Goal: Task Accomplishment & Management: Use online tool/utility

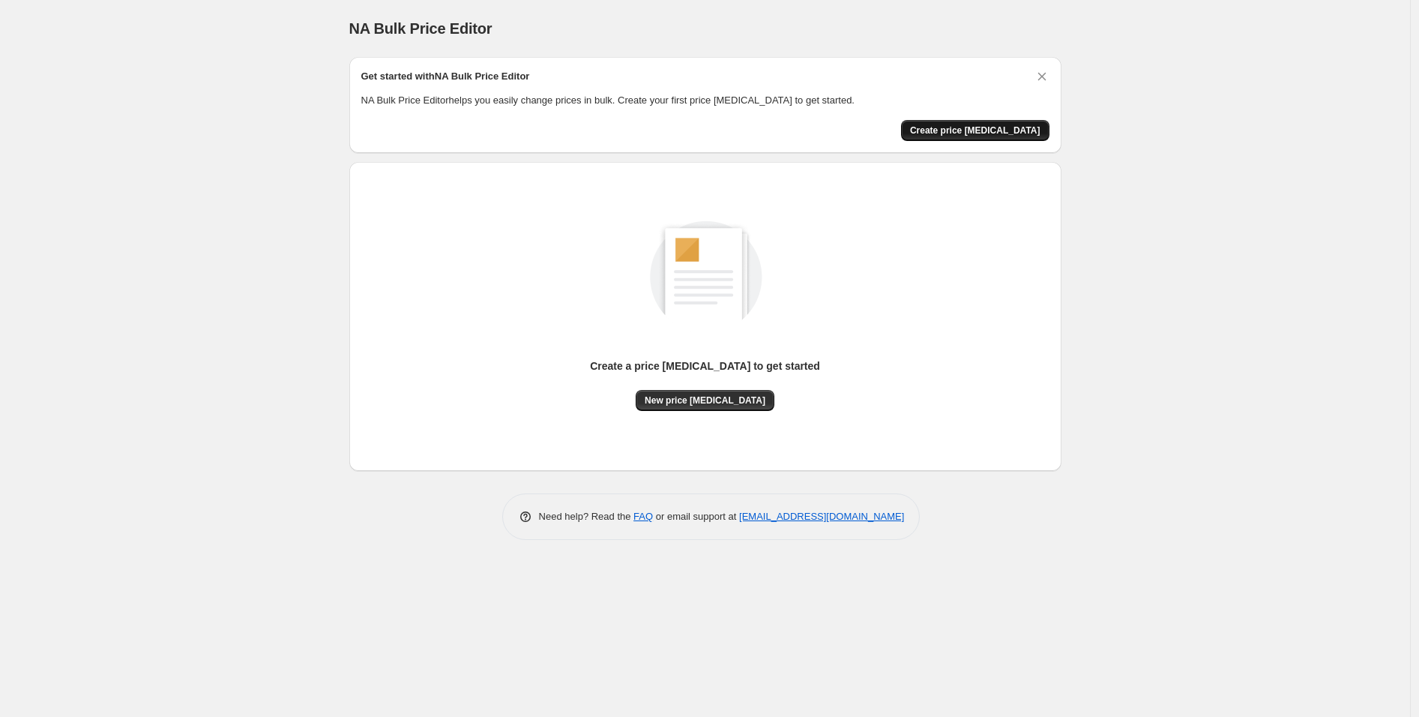
click at [962, 135] on span "Create price change job" at bounding box center [975, 130] width 130 height 12
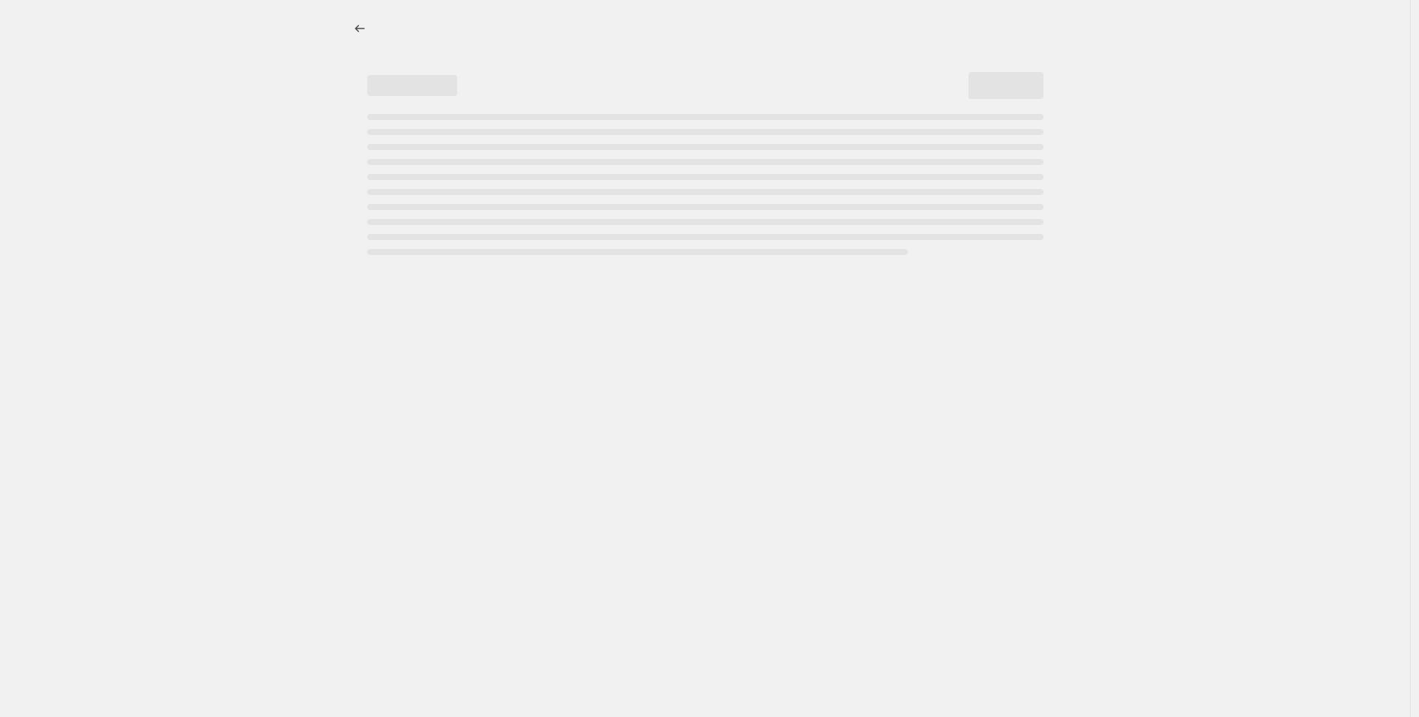
select select "percentage"
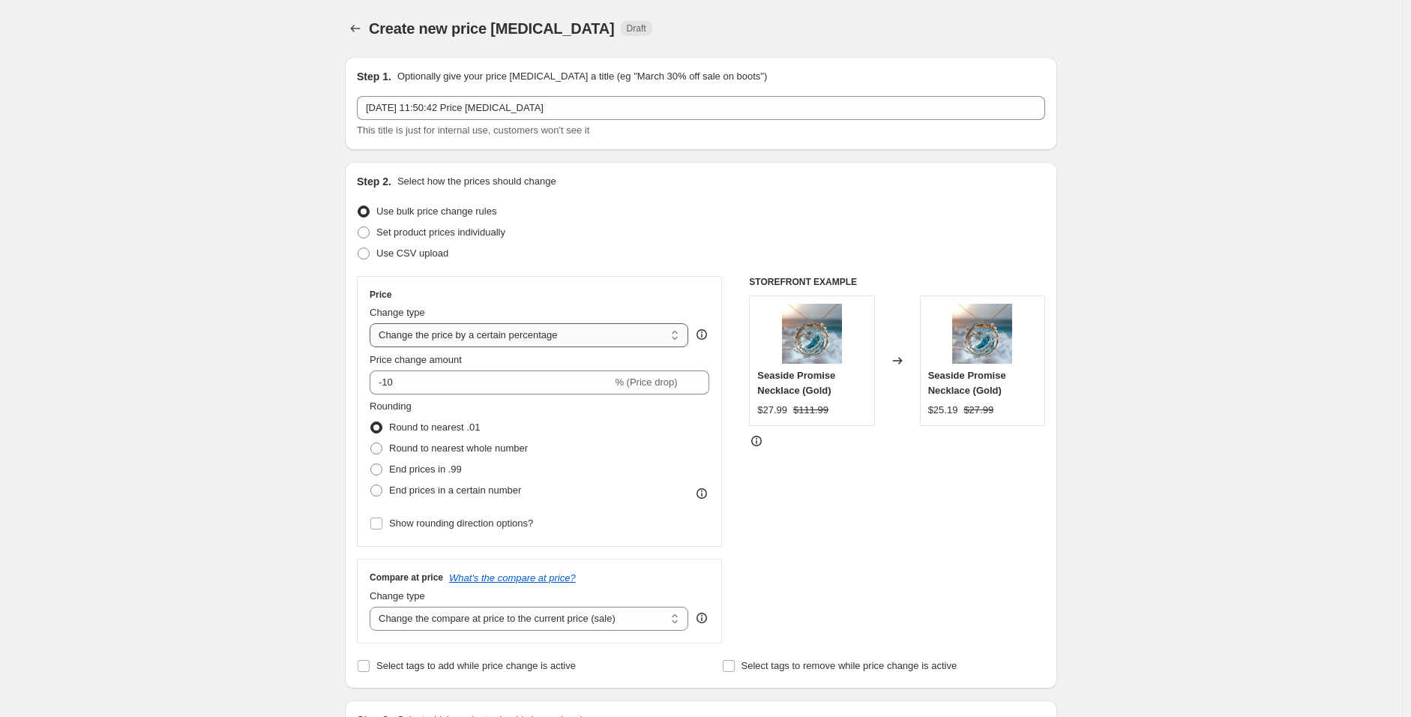
click at [496, 337] on select "Change the price to a certain amount Change the price by a certain amount Chang…" at bounding box center [529, 335] width 319 height 24
click at [380, 466] on span at bounding box center [376, 469] width 12 height 12
click at [371, 464] on input "End prices in .99" at bounding box center [370, 463] width 1 height 1
radio input "true"
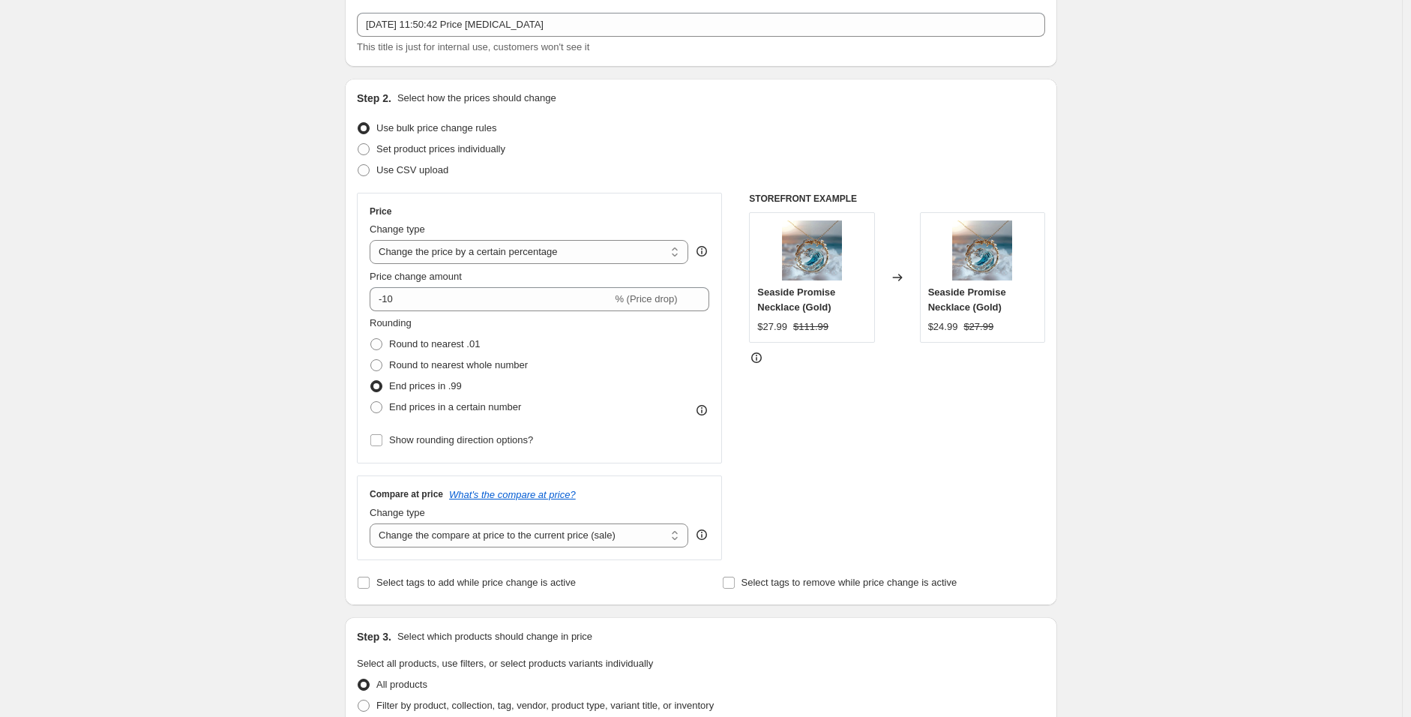
scroll to position [166, 0]
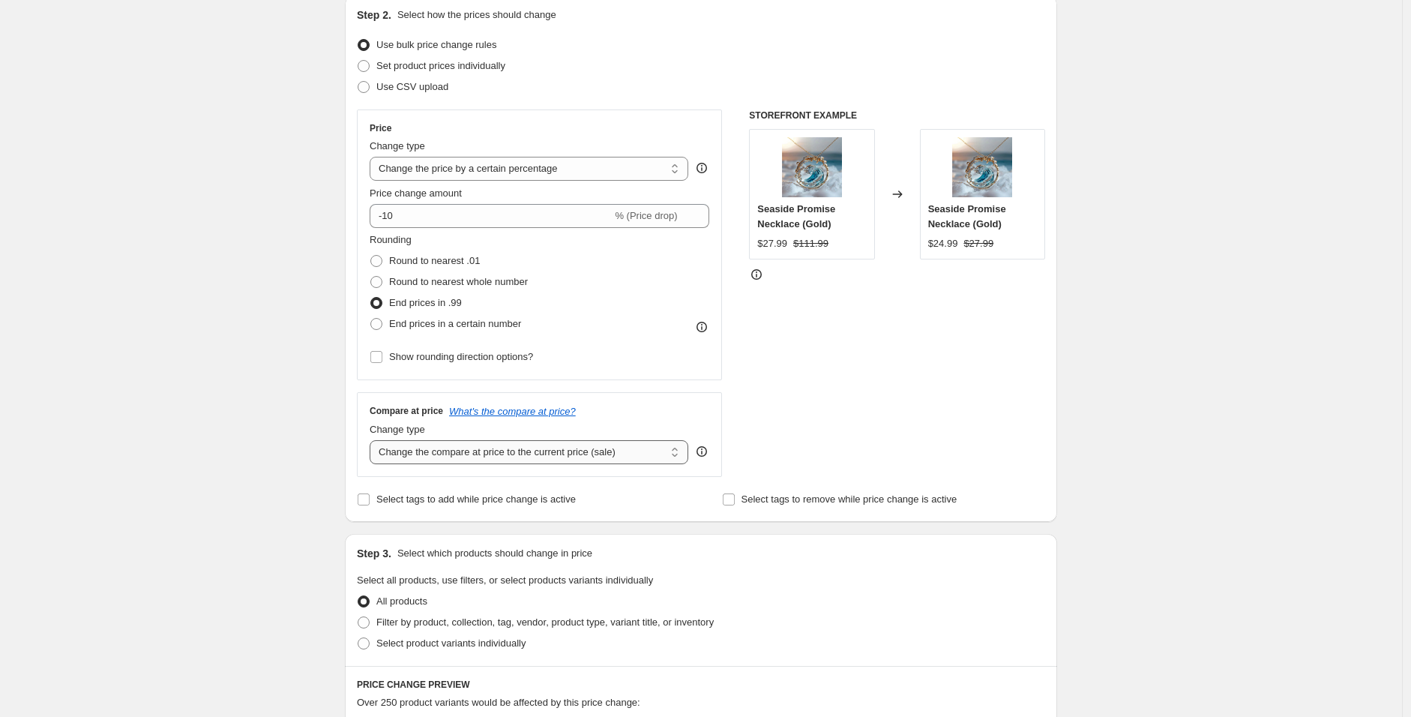
click at [478, 447] on select "Change the compare at price to the current price (sale) Change the compare at p…" at bounding box center [529, 452] width 319 height 24
select select "percentage"
click at [373, 440] on select "Change the compare at price to the current price (sale) Change the compare at p…" at bounding box center [529, 452] width 319 height 24
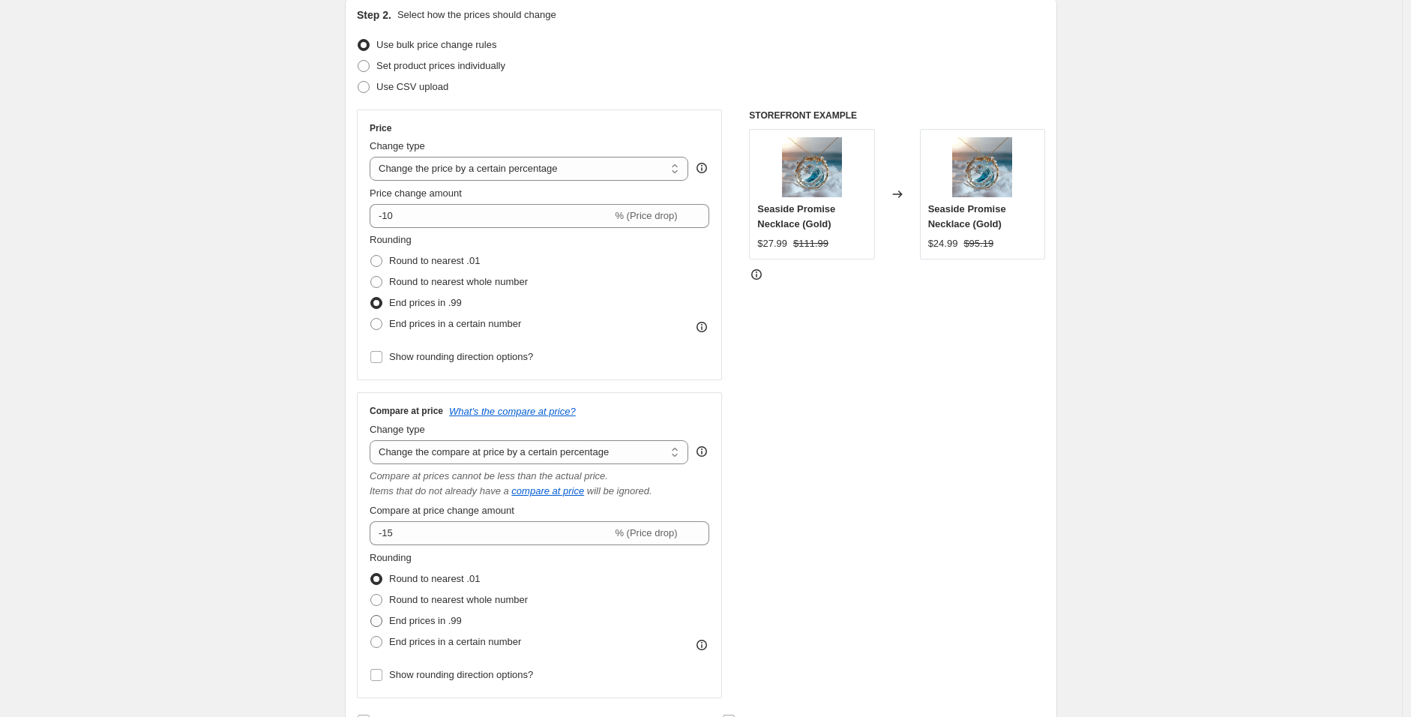
click at [379, 622] on span at bounding box center [376, 621] width 12 height 12
click at [371, 616] on input "End prices in .99" at bounding box center [370, 615] width 1 height 1
radio input "true"
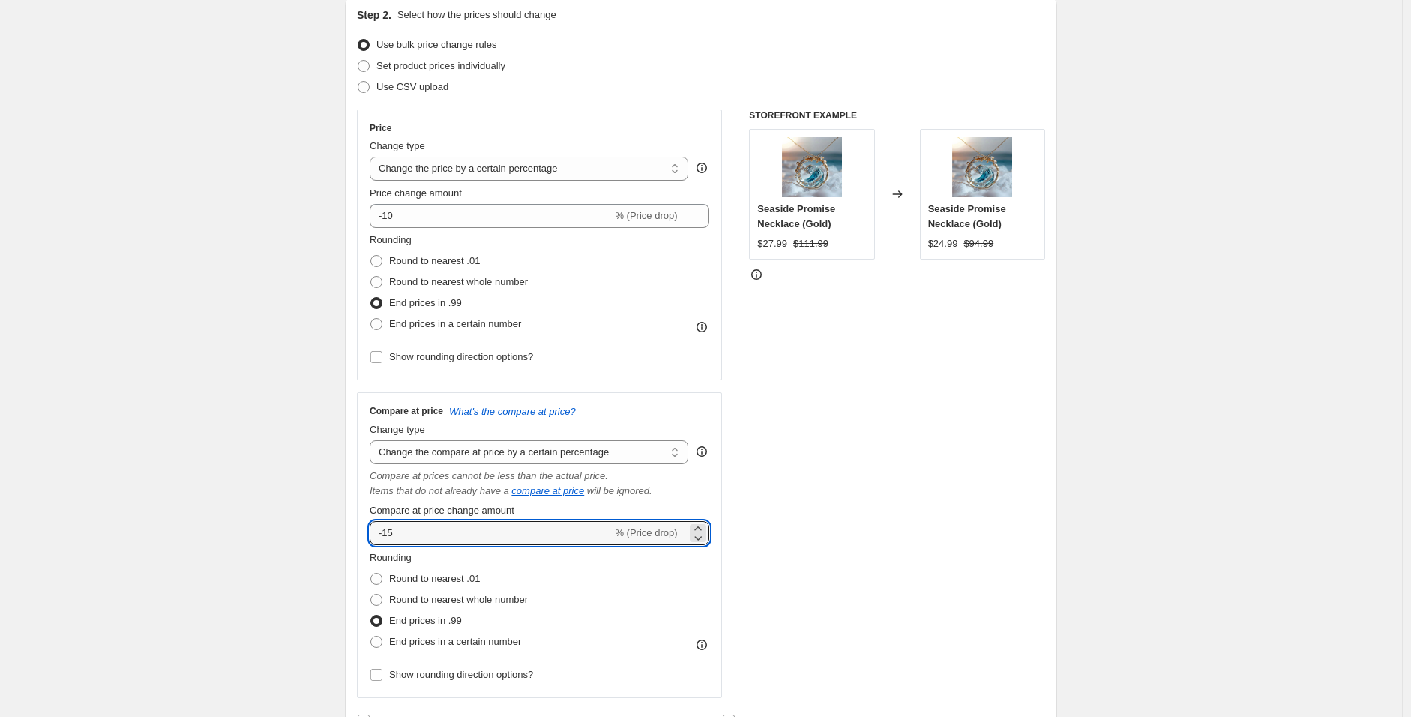
drag, startPoint x: 403, startPoint y: 528, endPoint x: 345, endPoint y: 523, distance: 58.7
click at [345, 523] on div "Step 1. Optionally give your price change job a title (eg "March 30% off sale o…" at bounding box center [695, 673] width 724 height 1589
click at [457, 165] on select "Change the price to a certain amount Change the price by a certain amount Chang…" at bounding box center [529, 169] width 319 height 24
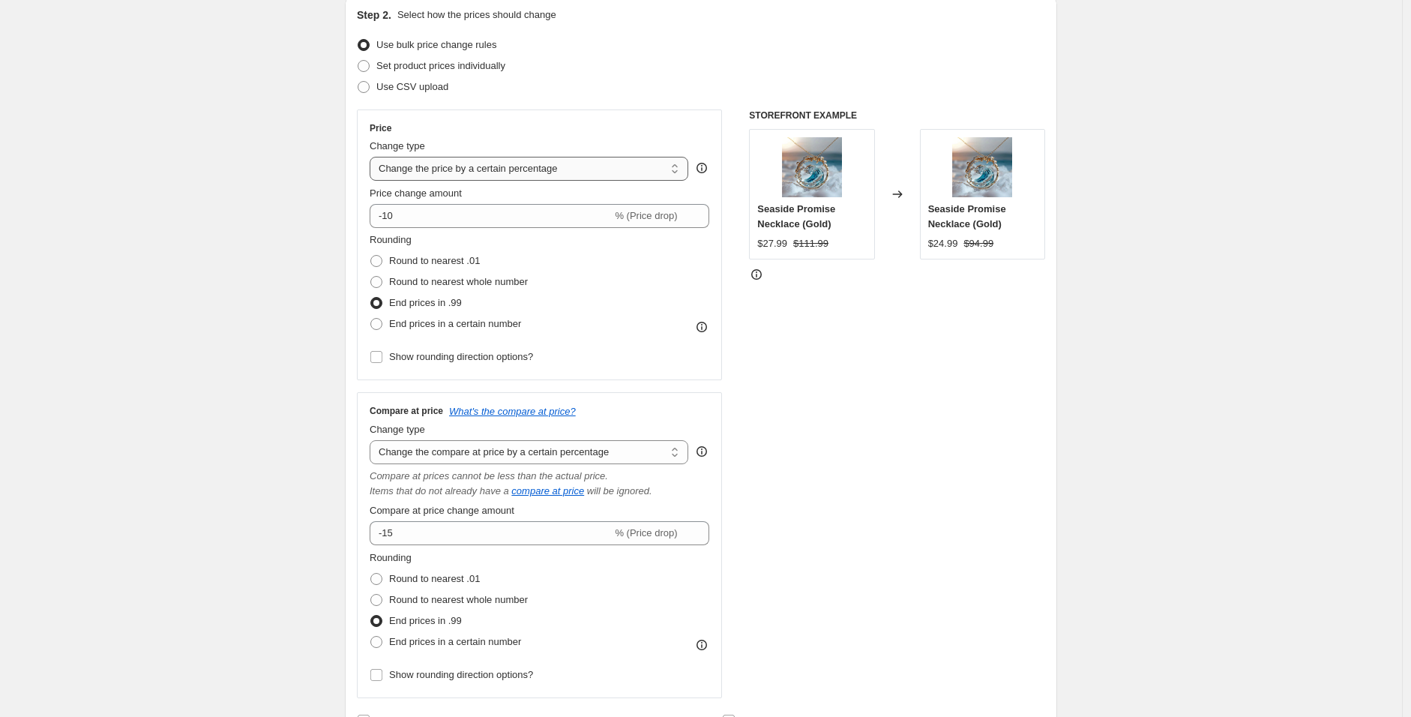
click at [457, 165] on select "Change the price to a certain amount Change the price by a certain amount Chang…" at bounding box center [529, 169] width 319 height 24
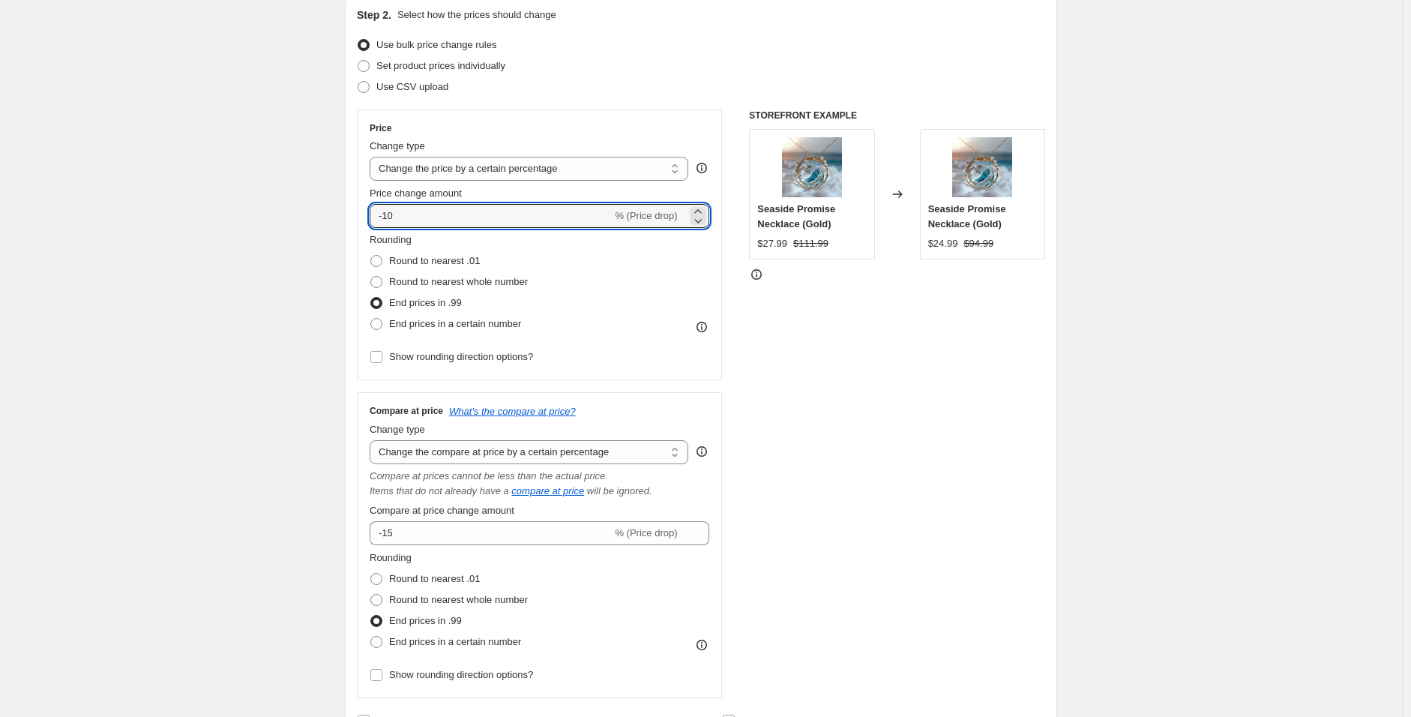
drag, startPoint x: 410, startPoint y: 209, endPoint x: 338, endPoint y: 211, distance: 72.0
click at [338, 211] on div "Step 1. Optionally give your price change job a title (eg "March 30% off sale o…" at bounding box center [695, 673] width 724 height 1589
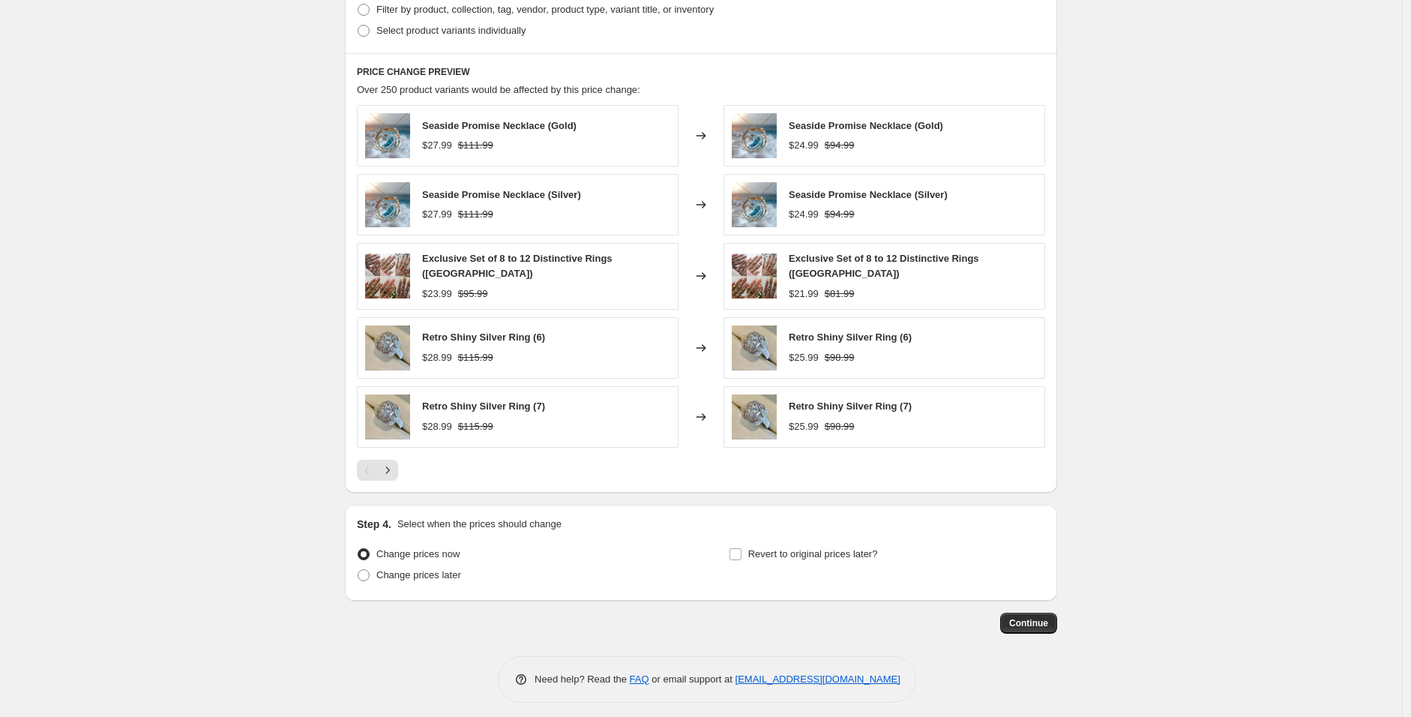
scroll to position [1003, 0]
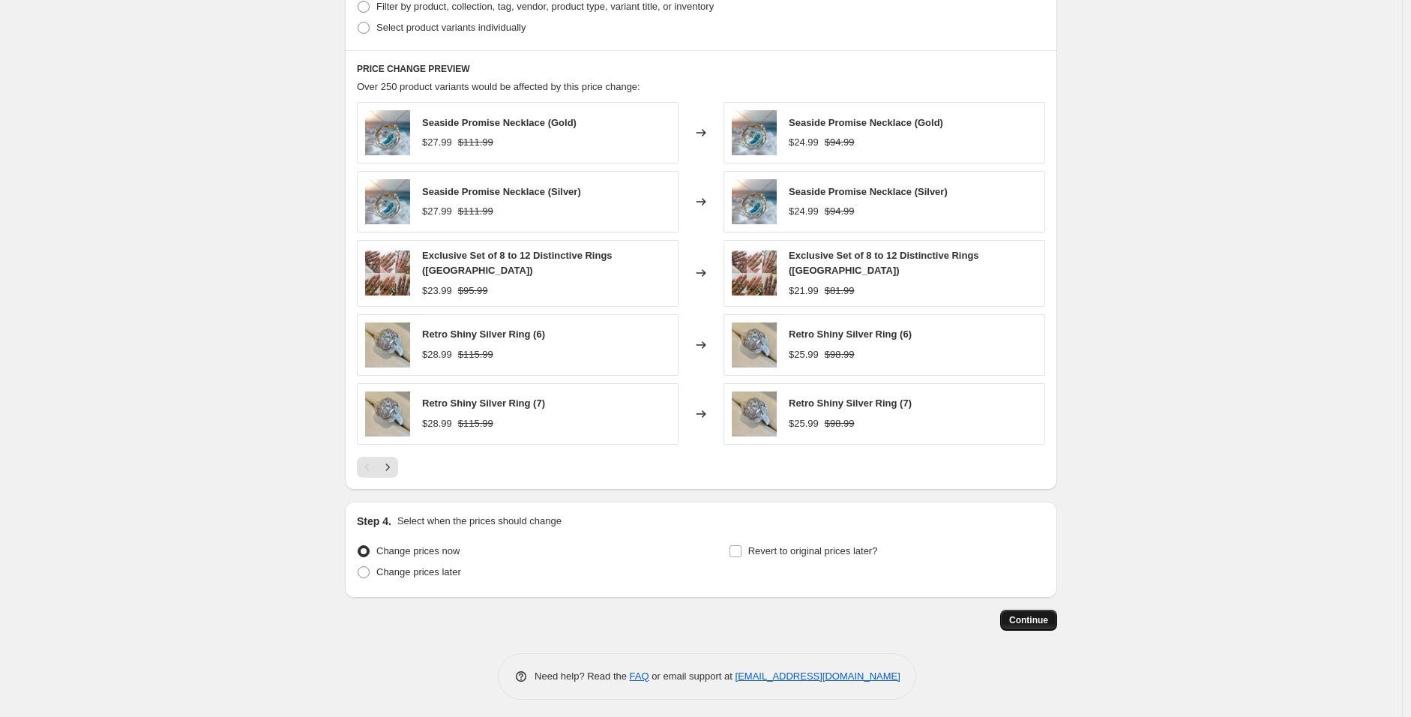
click at [1035, 614] on span "Continue" at bounding box center [1028, 620] width 39 height 12
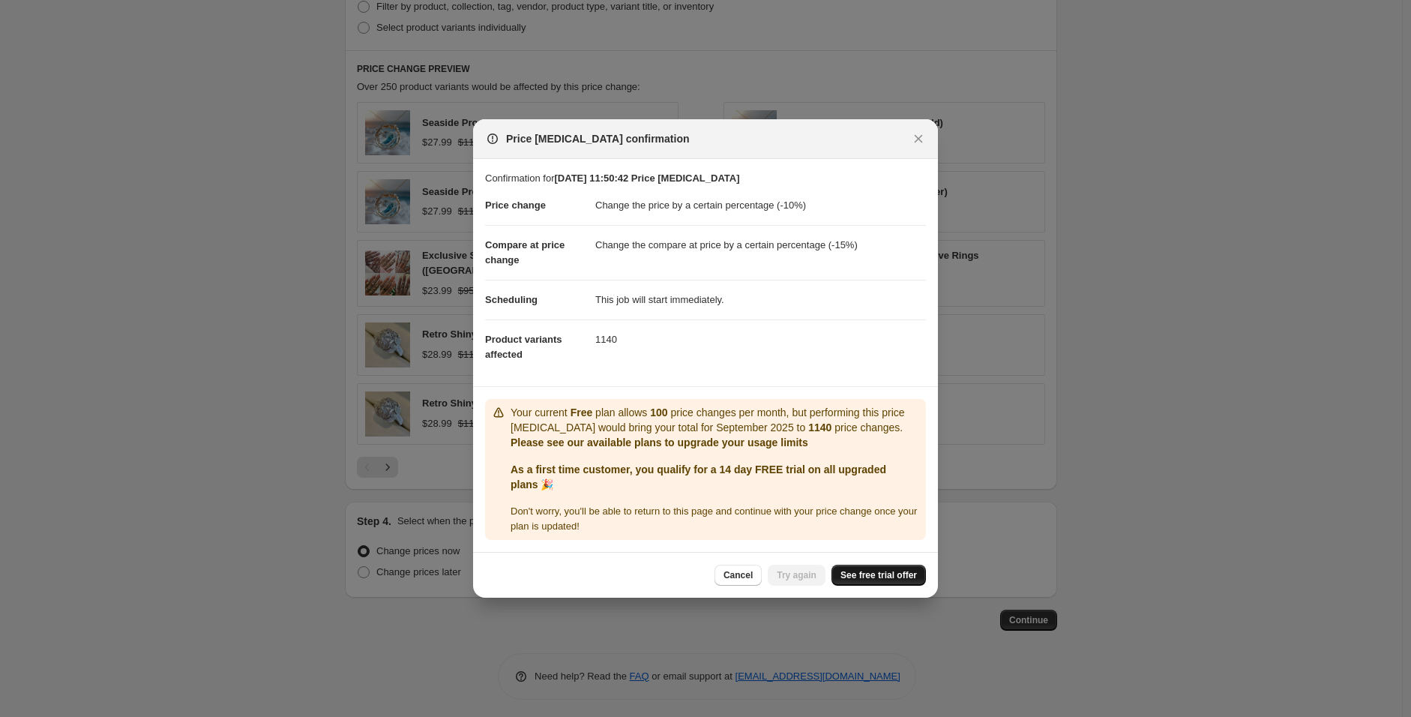
click at [875, 581] on span "See free trial offer" at bounding box center [879, 575] width 76 height 12
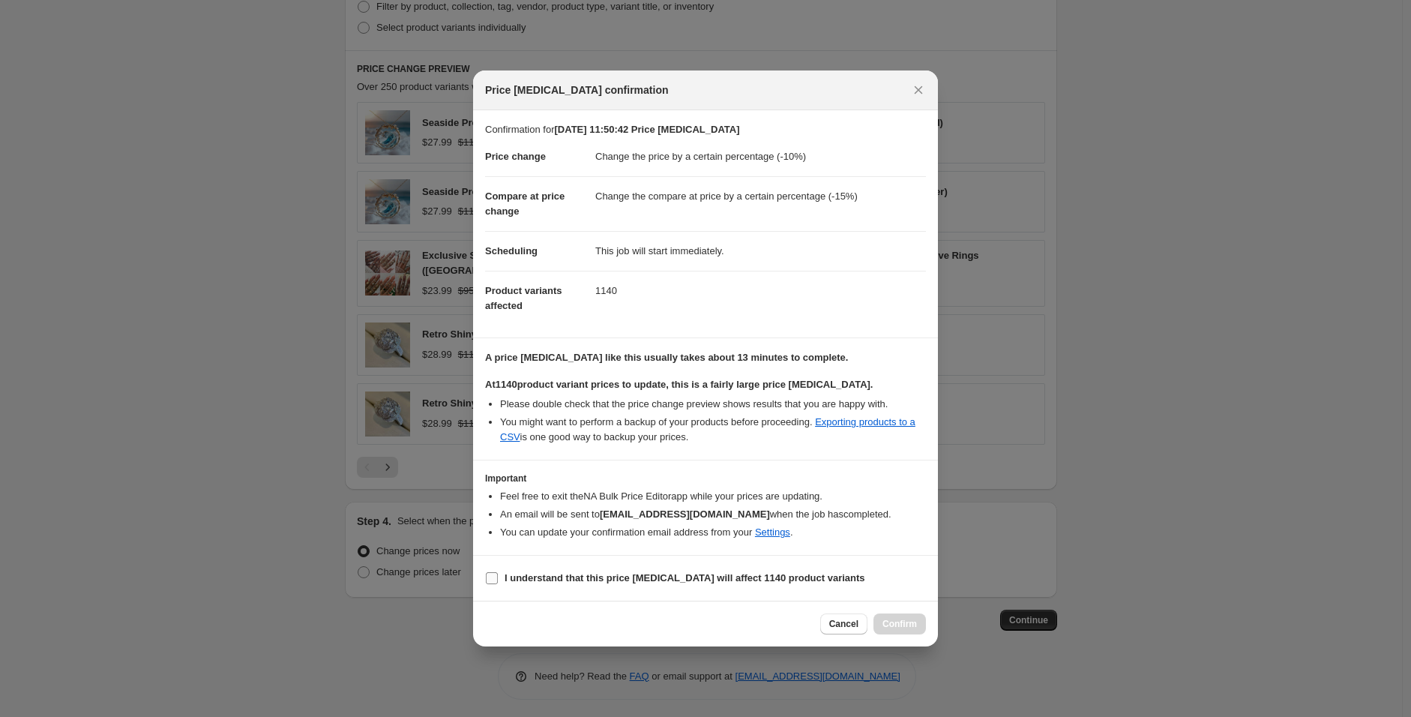
click at [810, 579] on b "I understand that this price change job will affect 1140 product variants" at bounding box center [685, 577] width 361 height 11
click at [498, 579] on input "I understand that this price change job will affect 1140 product variants" at bounding box center [492, 578] width 12 height 12
checkbox input "true"
click at [894, 619] on span "Confirm" at bounding box center [900, 624] width 34 height 12
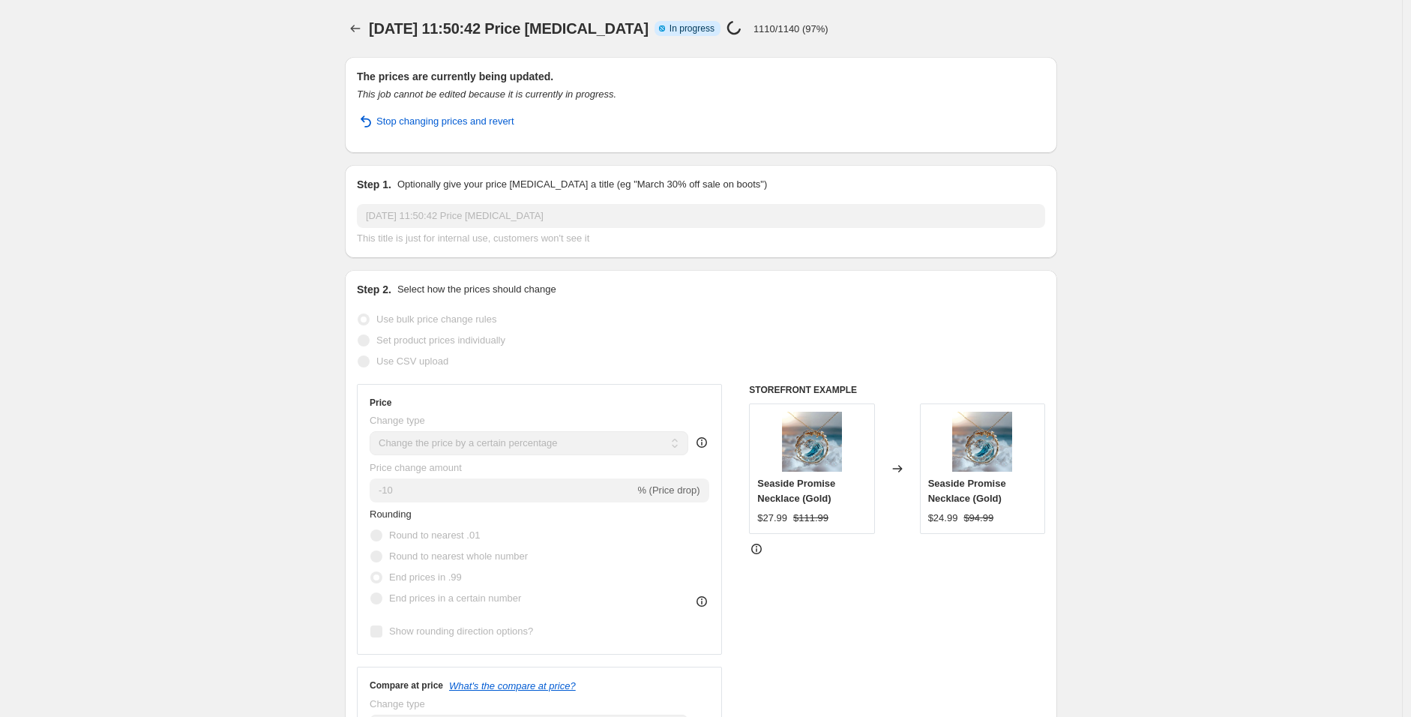
select select "percentage"
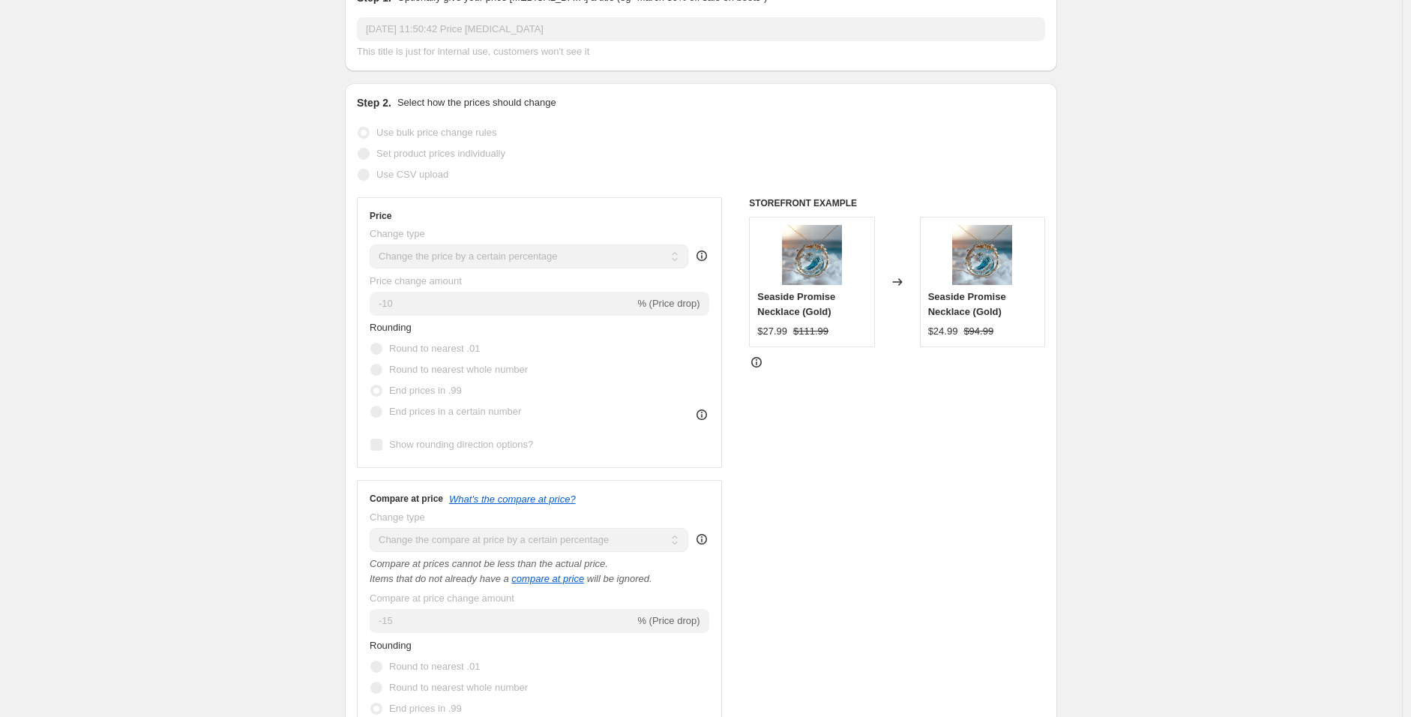
scroll to position [166, 0]
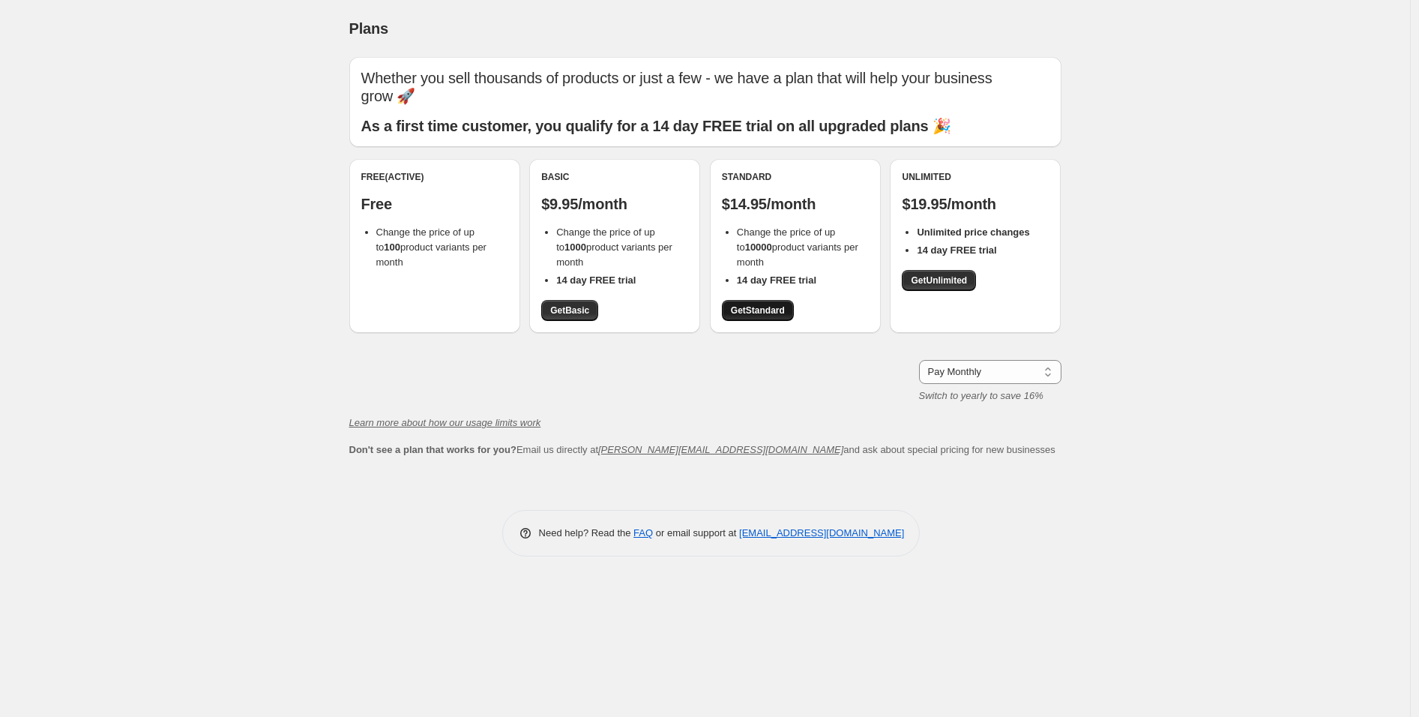
click at [775, 316] on link "Get Standard" at bounding box center [758, 310] width 72 height 21
